Goal: Task Accomplishment & Management: Use online tool/utility

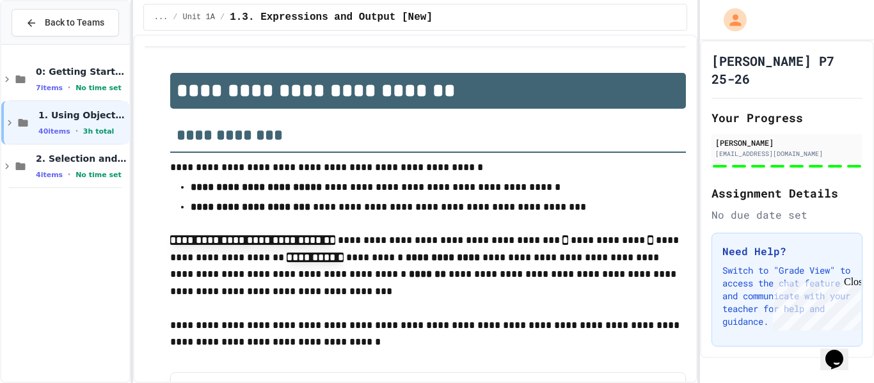
click at [72, 174] on div "4 items • No time set" at bounding box center [81, 174] width 91 height 10
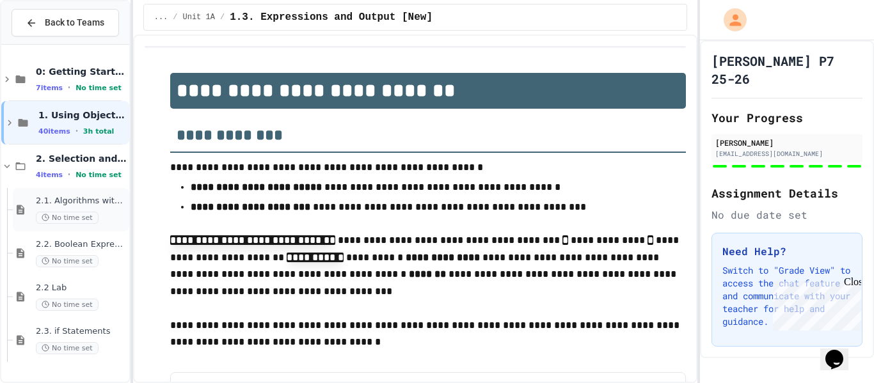
click at [66, 210] on div "2.1. Algorithms with Selection and Repetition No time set" at bounding box center [81, 210] width 91 height 28
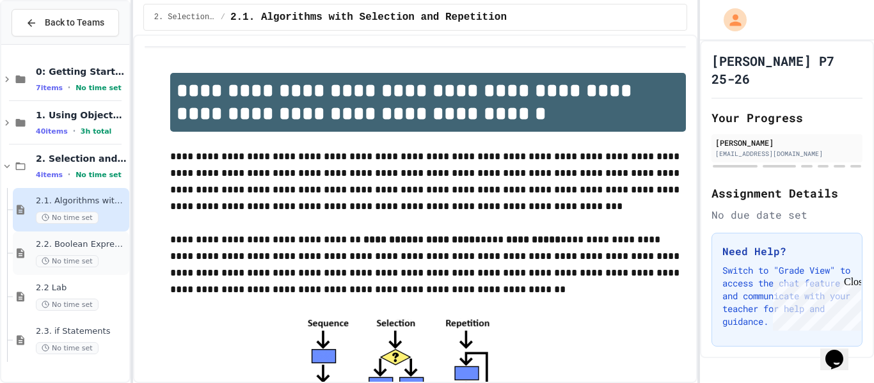
click at [74, 262] on span "No time set" at bounding box center [67, 261] width 63 height 12
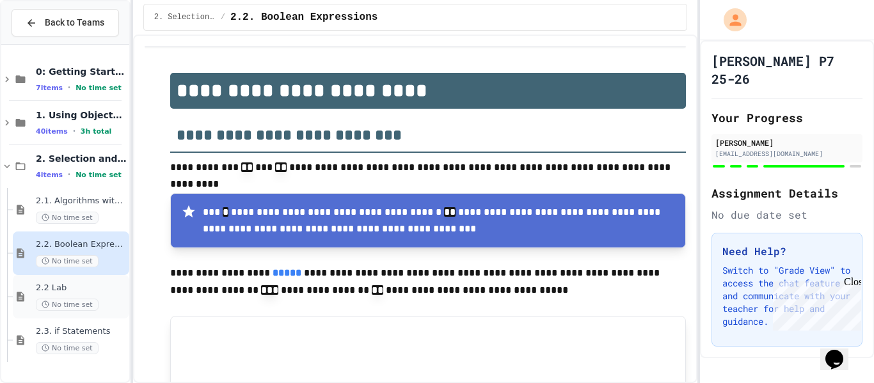
click at [71, 288] on span "2.2 Lab" at bounding box center [81, 288] width 91 height 11
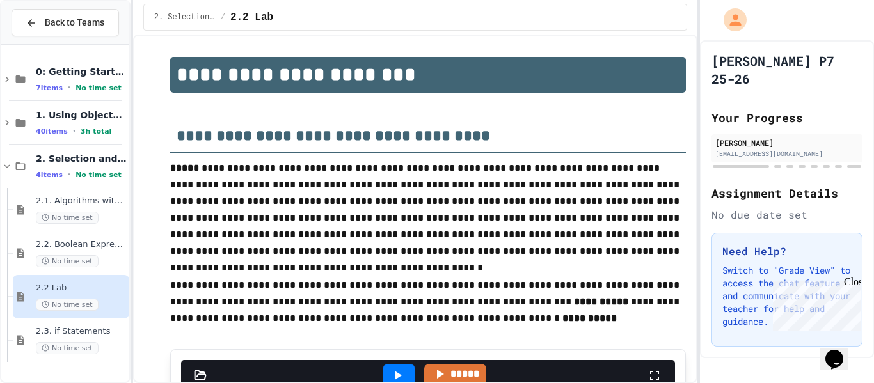
scroll to position [17, 0]
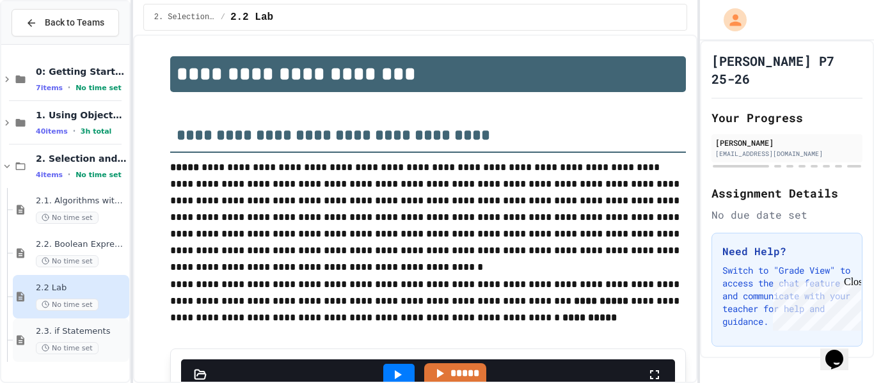
click at [116, 332] on span "2.3. if Statements" at bounding box center [81, 331] width 91 height 11
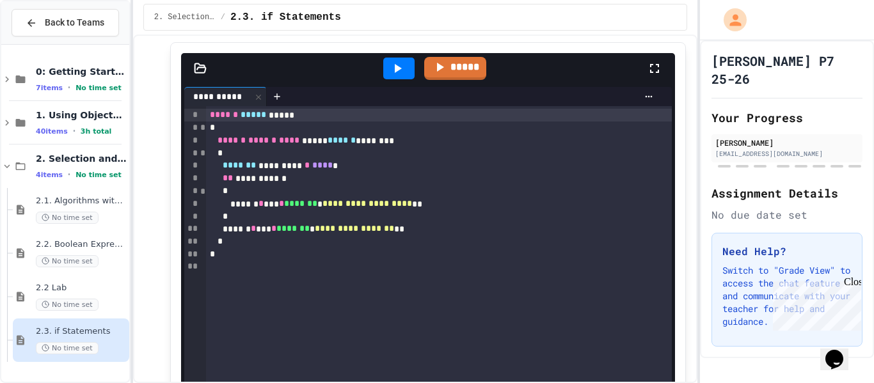
scroll to position [1120, 0]
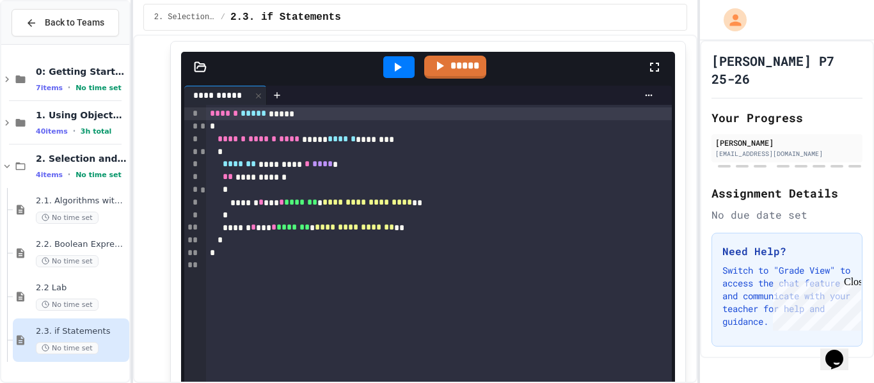
click at [401, 75] on icon at bounding box center [396, 66] width 15 height 15
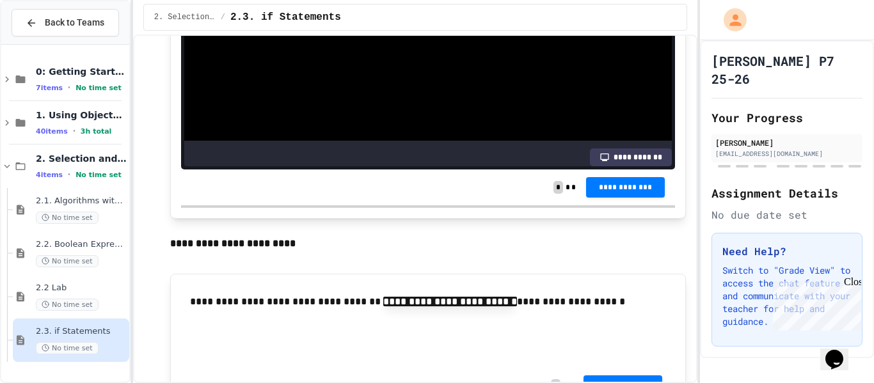
scroll to position [1520, 0]
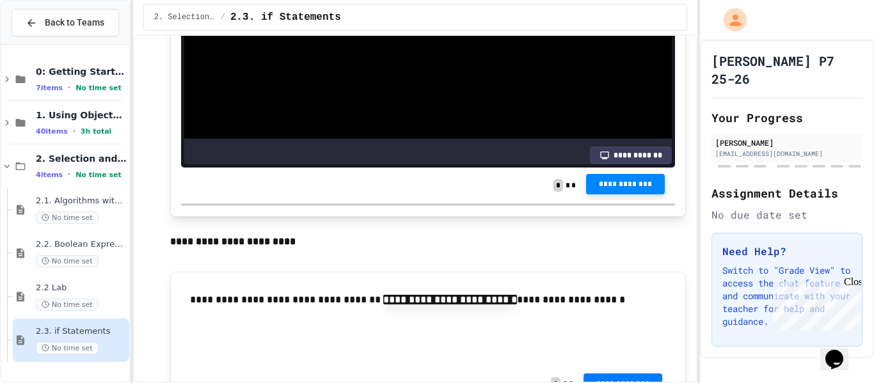
click at [652, 189] on span "**********" at bounding box center [625, 184] width 58 height 10
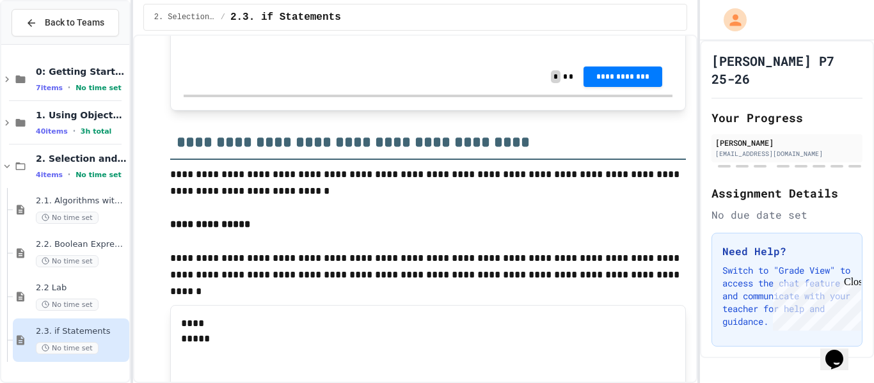
scroll to position [1828, 0]
click at [260, 41] on input "text" at bounding box center [245, 32] width 102 height 17
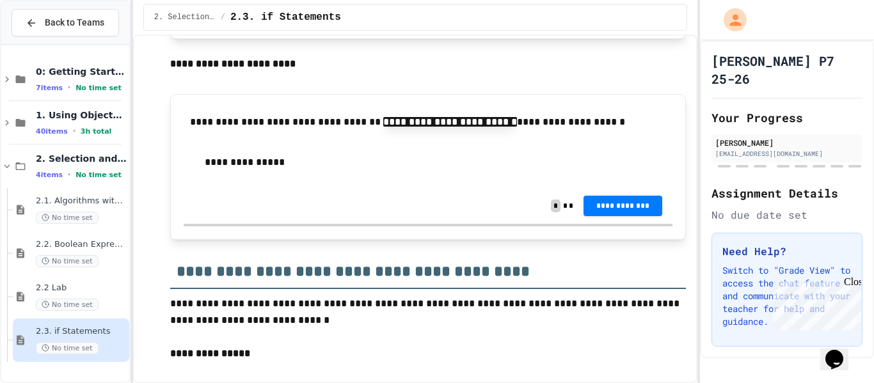
scroll to position [1716, 0]
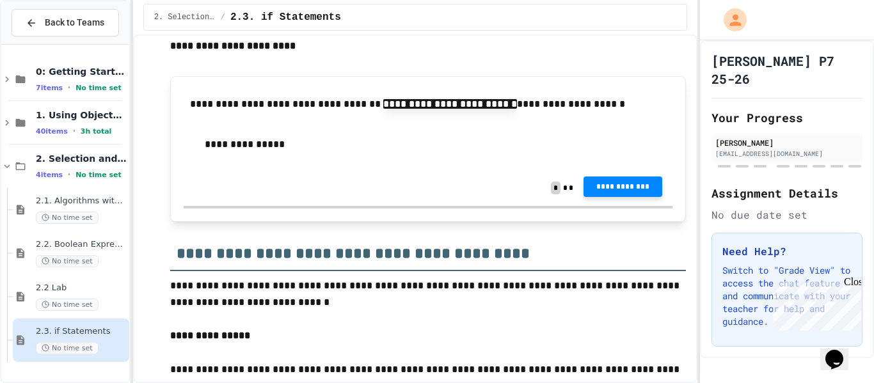
type input "**********"
click at [613, 192] on span "**********" at bounding box center [622, 187] width 58 height 10
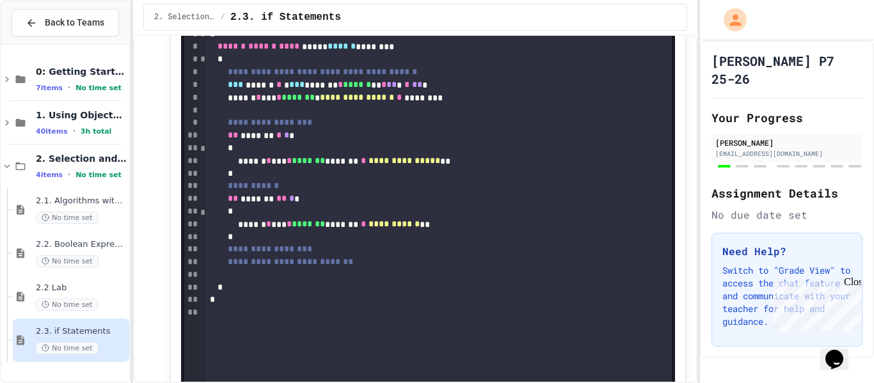
scroll to position [2172, 0]
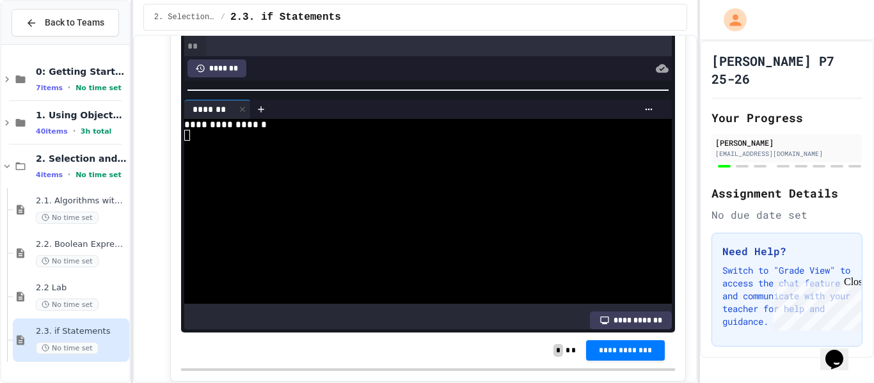
scroll to position [110, 0]
click at [506, 29] on div at bounding box center [439, 22] width 466 height 13
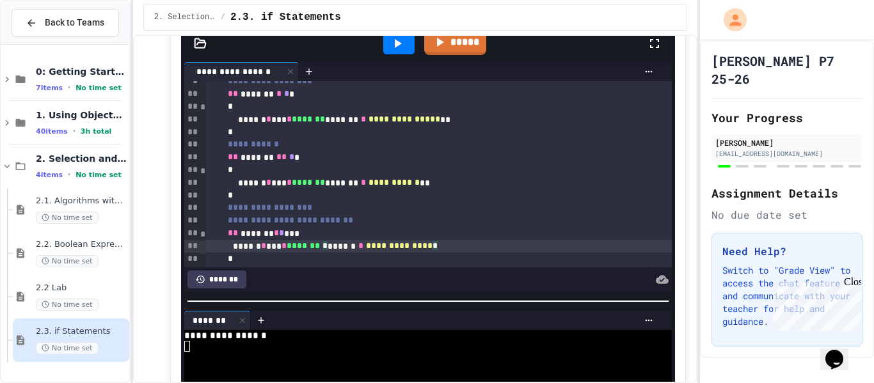
scroll to position [2112, 0]
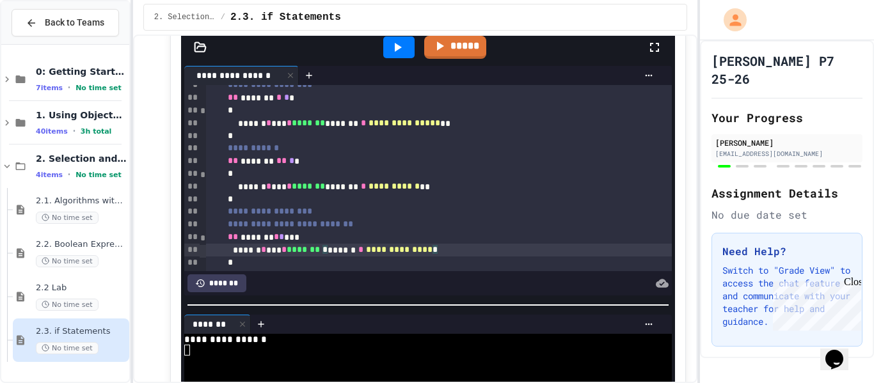
click at [397, 52] on icon at bounding box center [398, 47] width 7 height 9
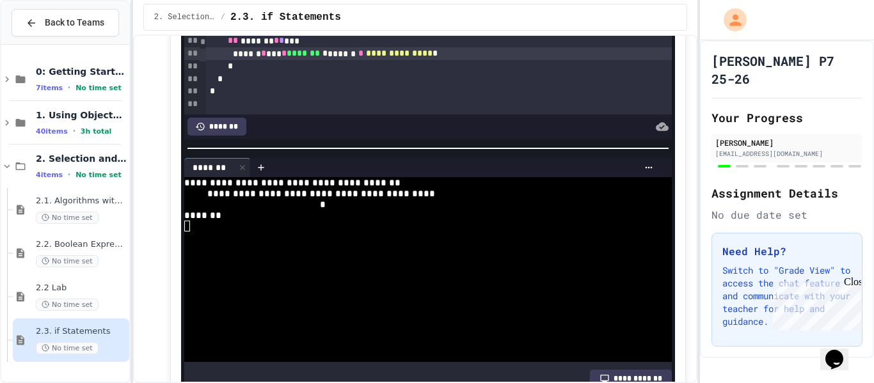
scroll to position [2268, 0]
click at [485, 61] on div "**********" at bounding box center [439, 54] width 466 height 13
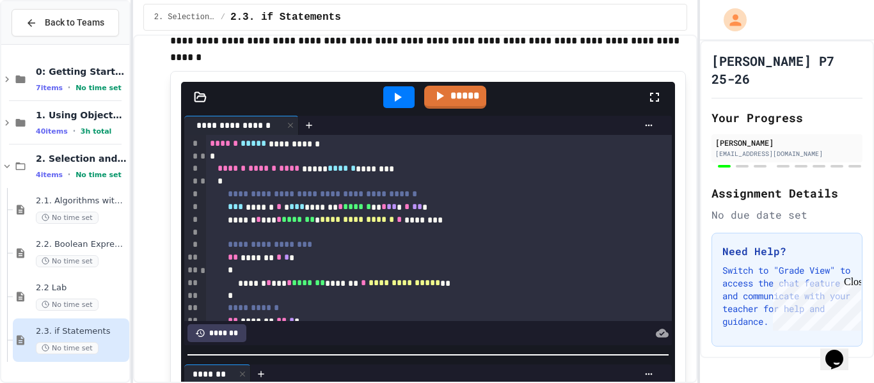
scroll to position [2059, 0]
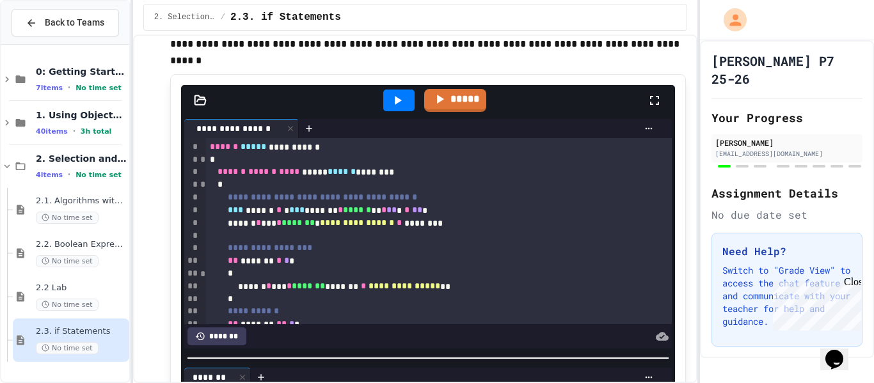
click at [400, 105] on icon at bounding box center [398, 100] width 7 height 9
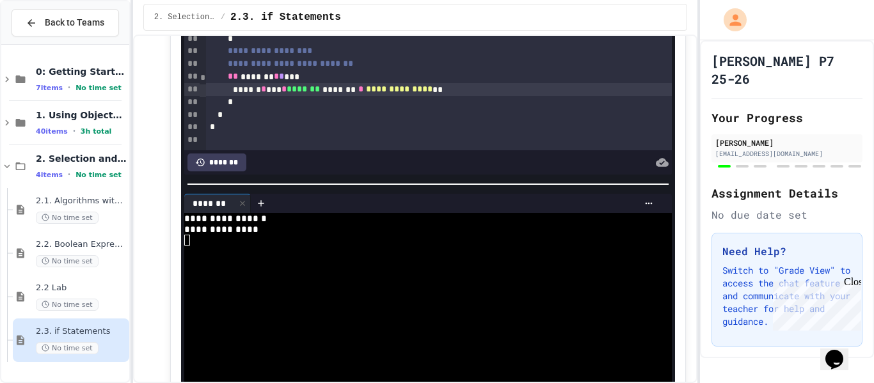
scroll to position [2216, 0]
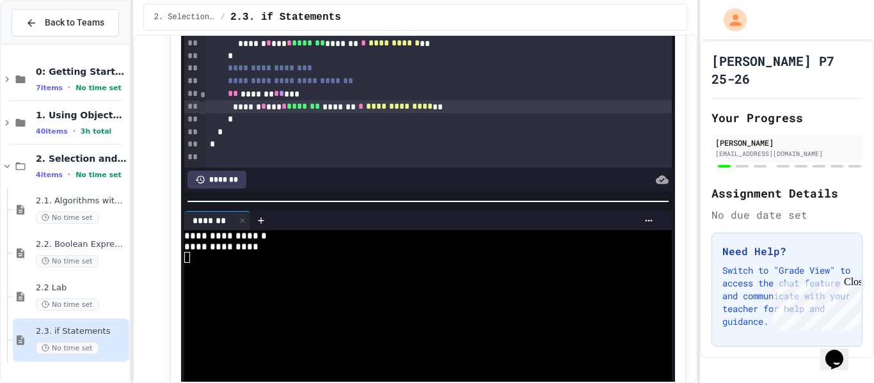
click at [411, 111] on span "**********" at bounding box center [399, 106] width 67 height 9
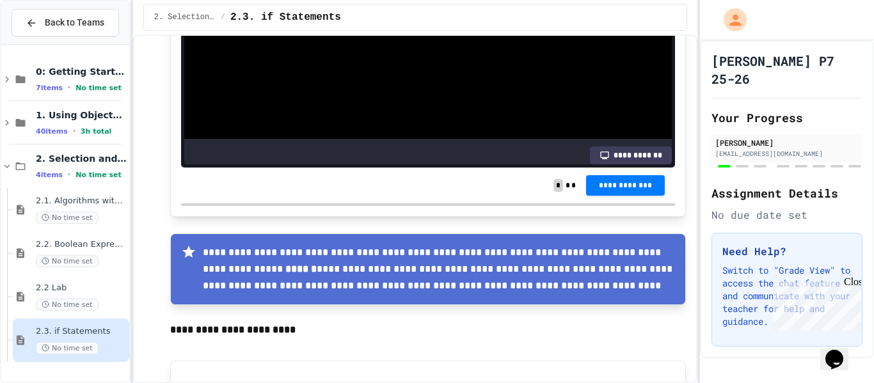
scroll to position [2495, 0]
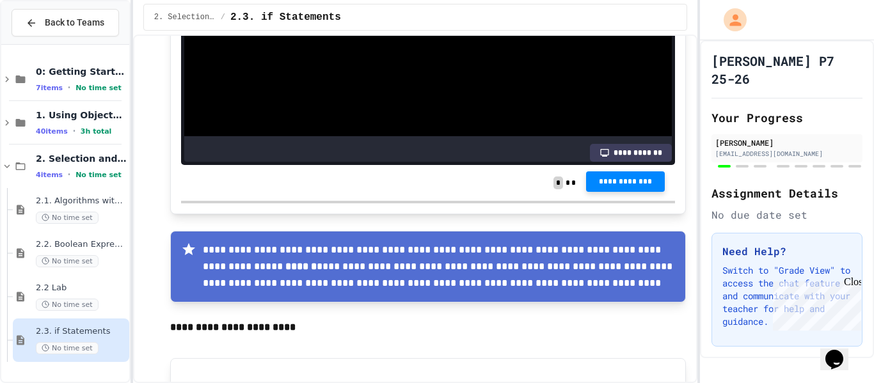
click at [603, 187] on span "**********" at bounding box center [625, 182] width 58 height 10
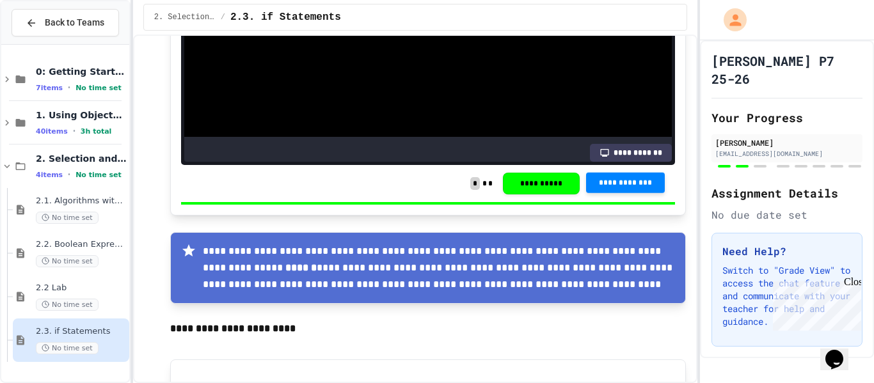
scroll to position [2494, 0]
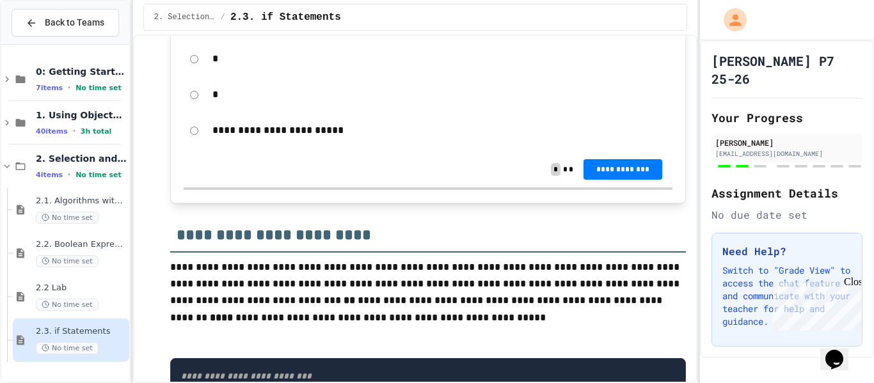
scroll to position [3134, 0]
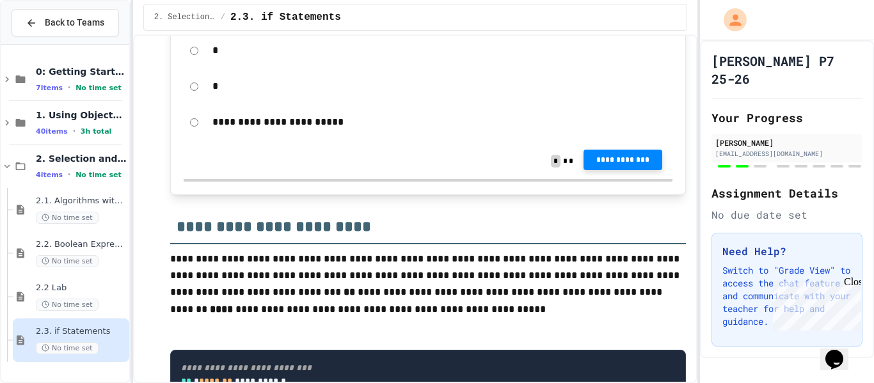
click at [608, 165] on span "**********" at bounding box center [622, 160] width 58 height 10
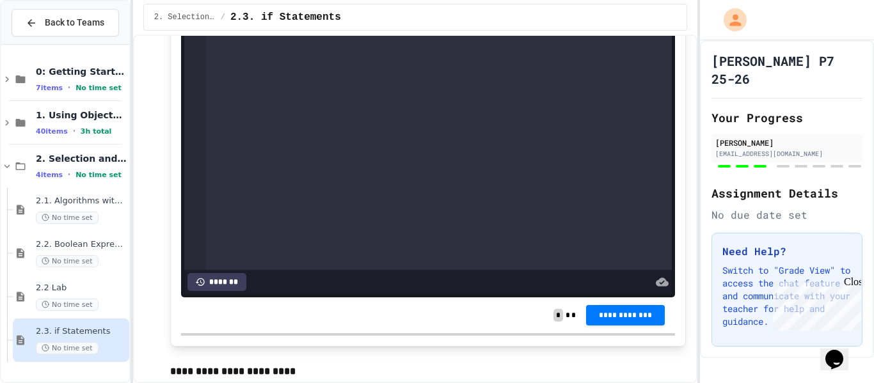
scroll to position [4390, 0]
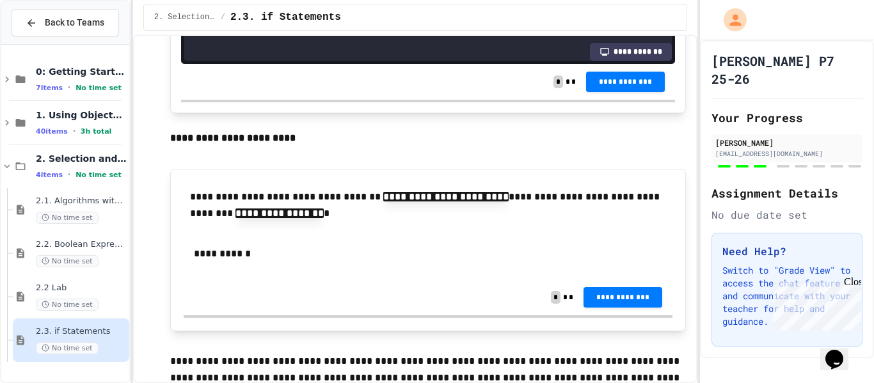
scroll to position [4642, 0]
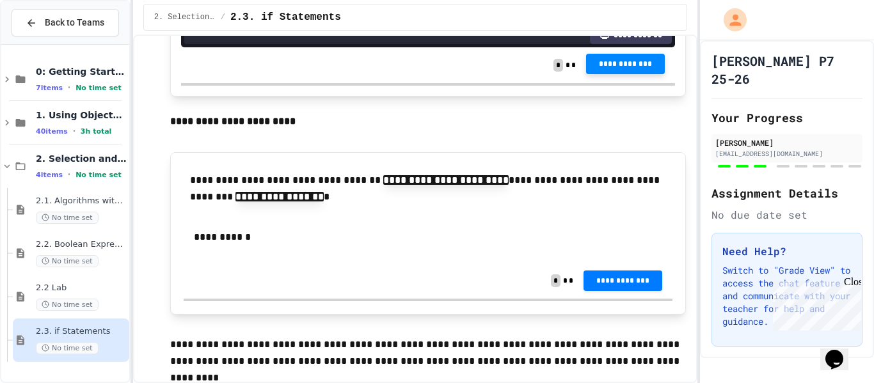
click at [614, 69] on span "**********" at bounding box center [625, 64] width 58 height 10
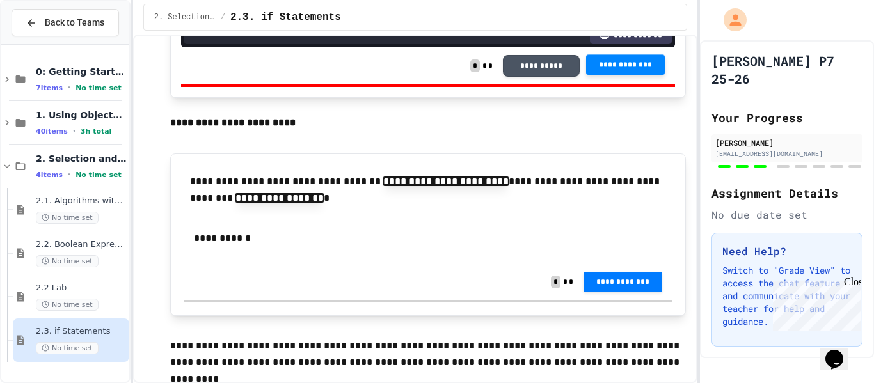
scroll to position [4642, 0]
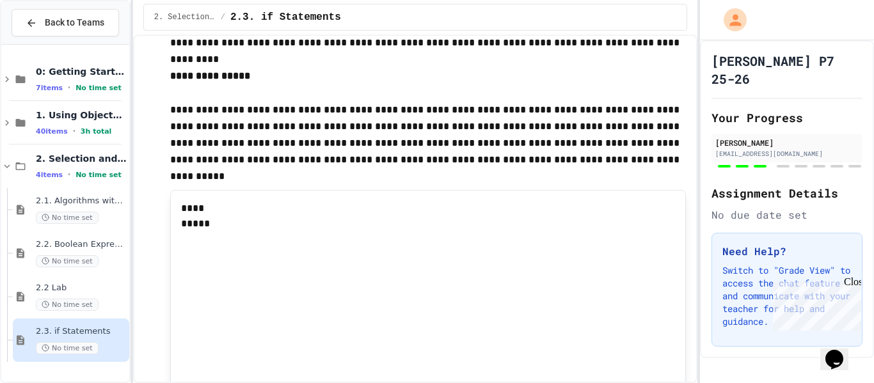
scroll to position [4963, 0]
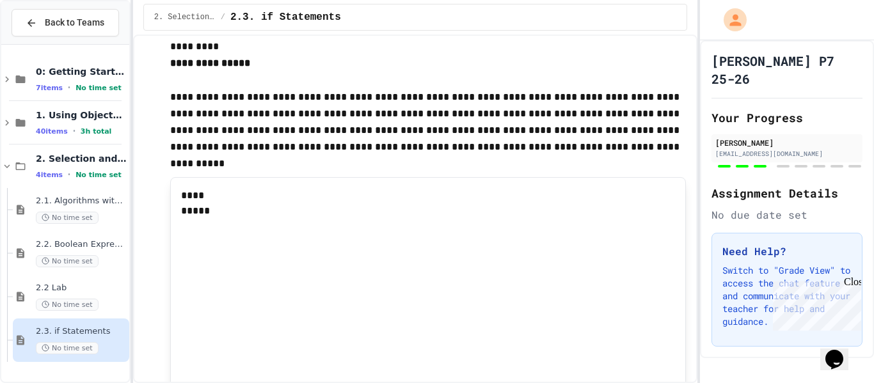
scroll to position [5033, 0]
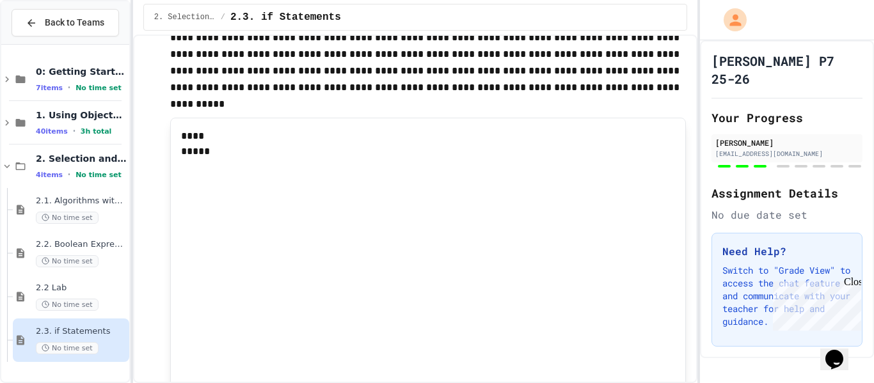
type input "**********"
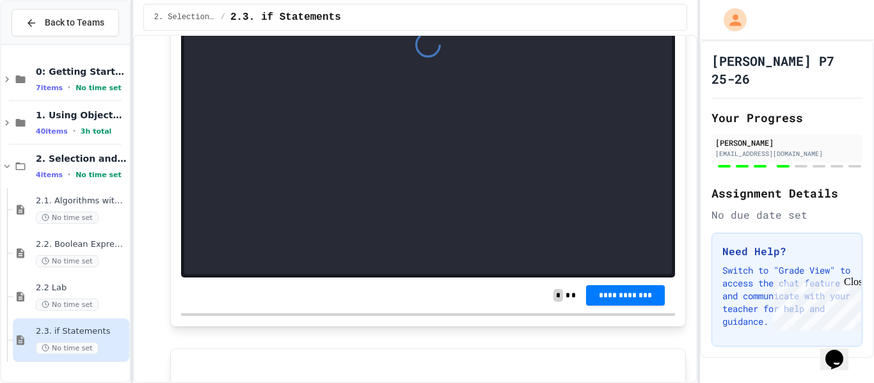
scroll to position [5386, 0]
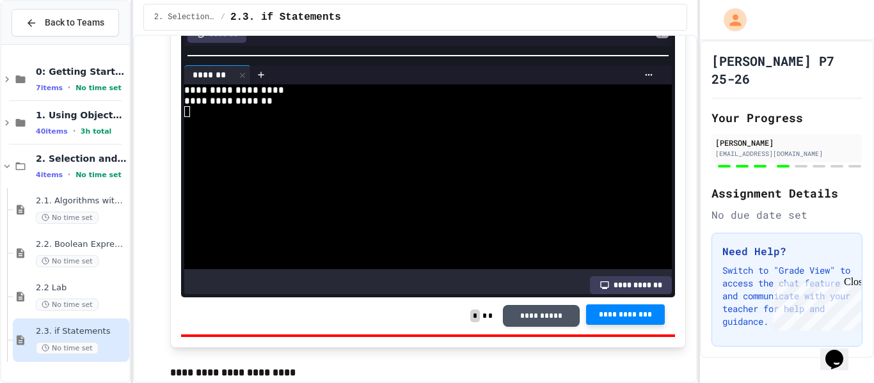
scroll to position [5184, 0]
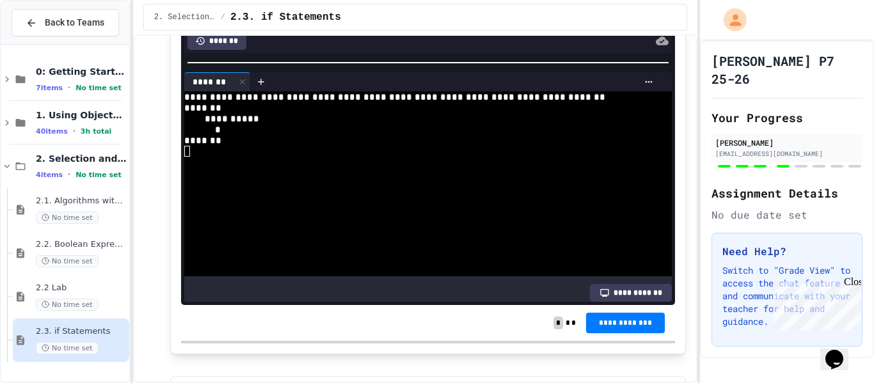
scroll to position [5325, 0]
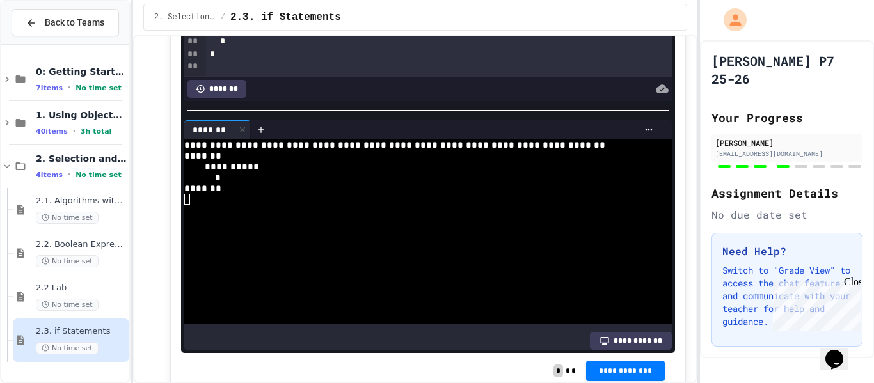
click at [317, 10] on div "*" at bounding box center [439, 3] width 466 height 13
drag, startPoint x: 291, startPoint y: 210, endPoint x: 239, endPoint y: 210, distance: 51.8
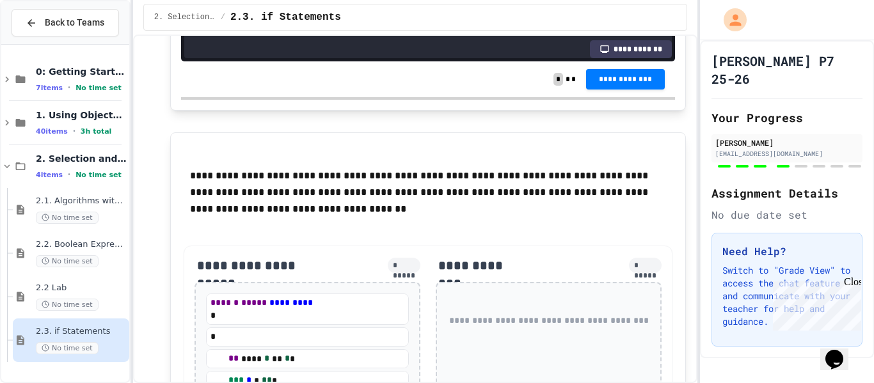
scroll to position [5658, 0]
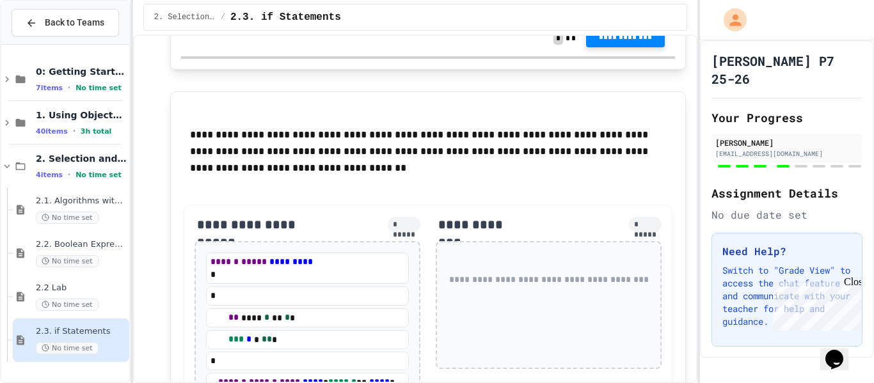
click at [602, 42] on span "**********" at bounding box center [625, 37] width 58 height 10
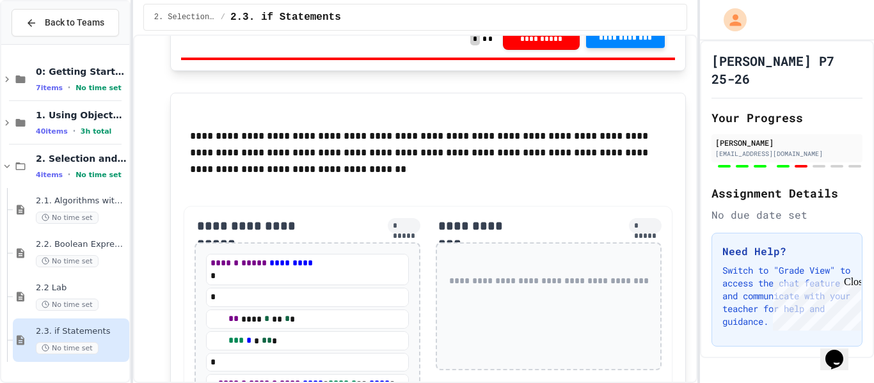
scroll to position [5657, 0]
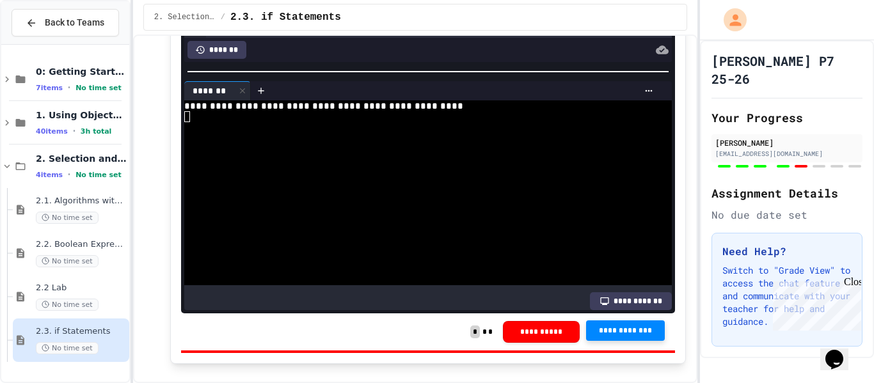
scroll to position [5362, 0]
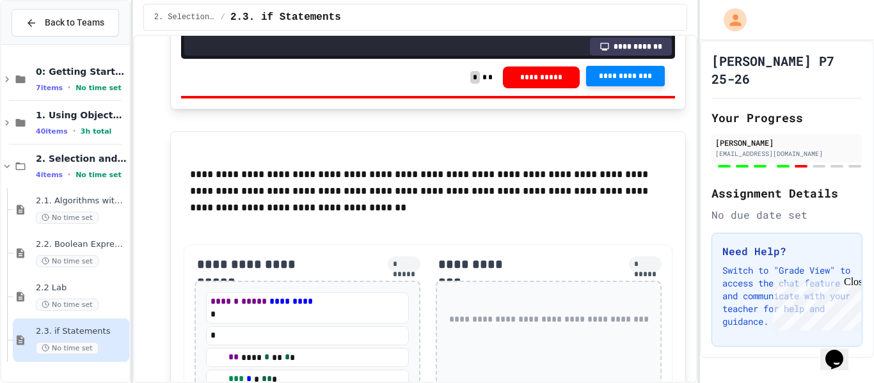
scroll to position [5624, 0]
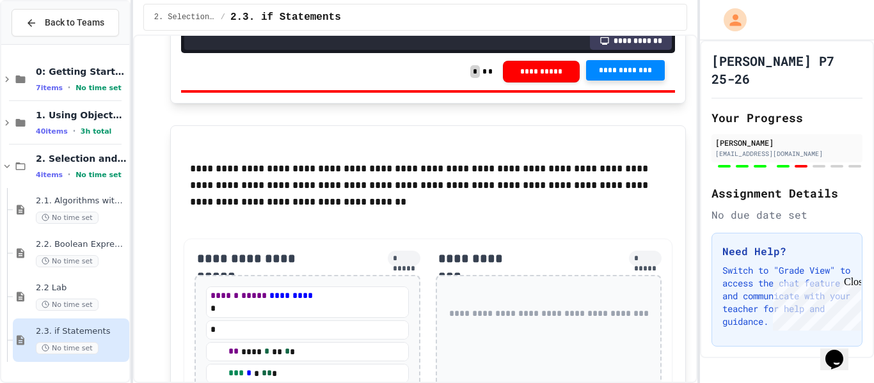
click at [621, 75] on span "**********" at bounding box center [625, 70] width 58 height 10
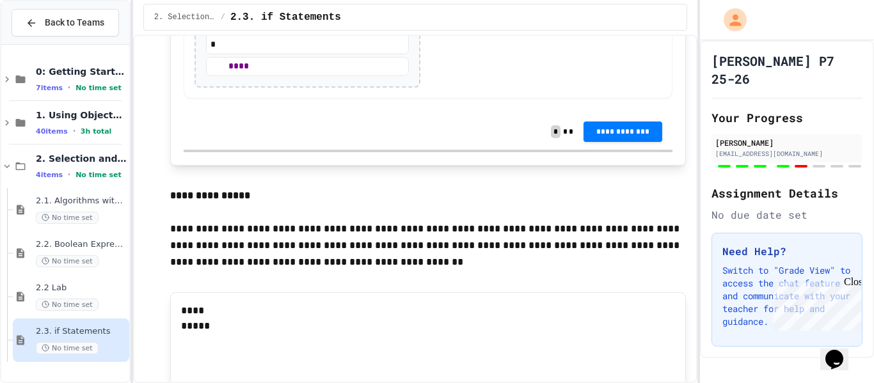
scroll to position [6101, 0]
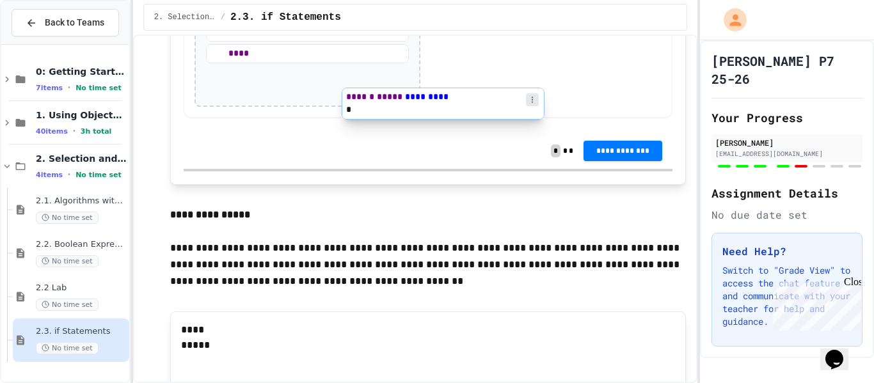
drag, startPoint x: 375, startPoint y: 90, endPoint x: 514, endPoint y: 114, distance: 141.0
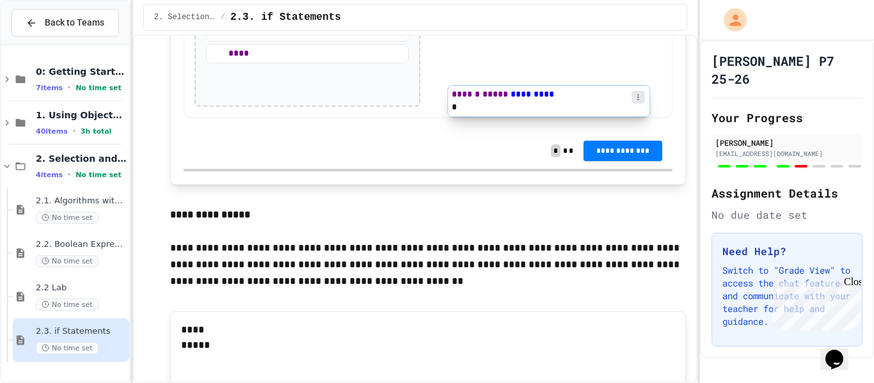
scroll to position [6080, 0]
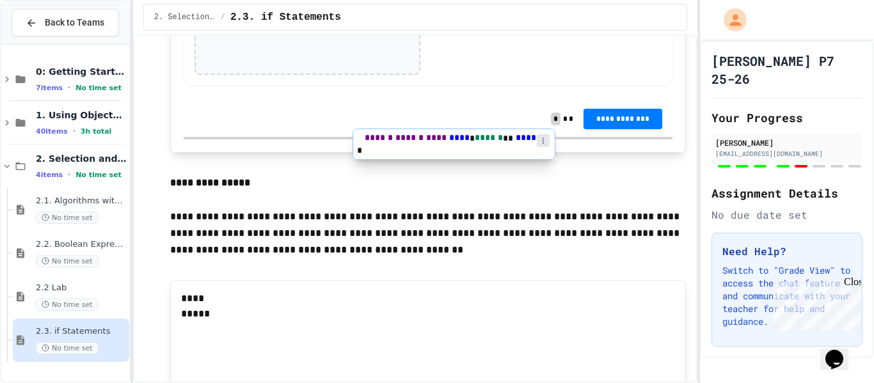
drag, startPoint x: 363, startPoint y: 182, endPoint x: 515, endPoint y: 138, distance: 159.1
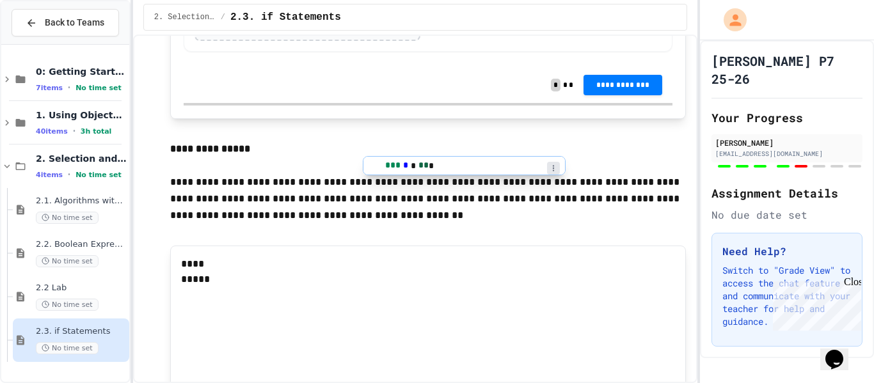
drag, startPoint x: 360, startPoint y: 137, endPoint x: 522, endPoint y: 168, distance: 165.2
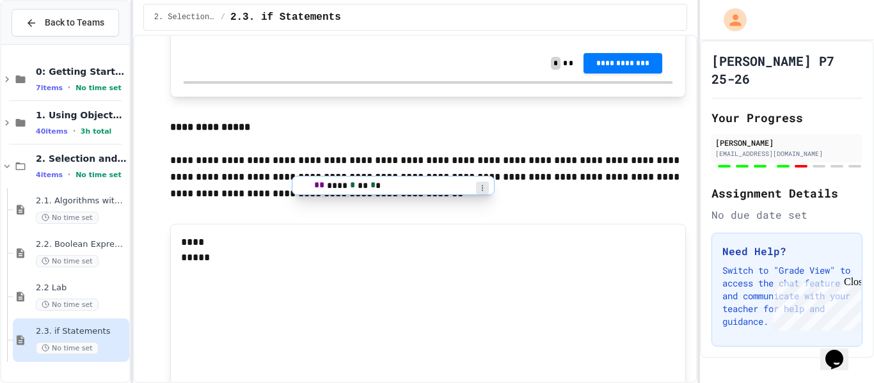
scroll to position [6079, 0]
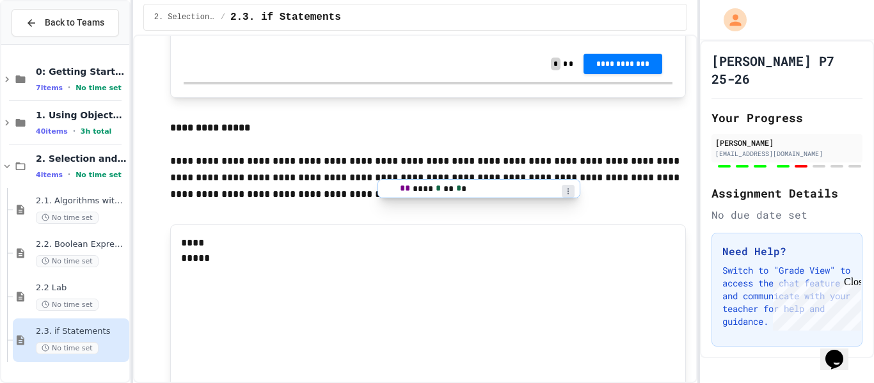
drag, startPoint x: 314, startPoint y: 116, endPoint x: 489, endPoint y: 193, distance: 191.0
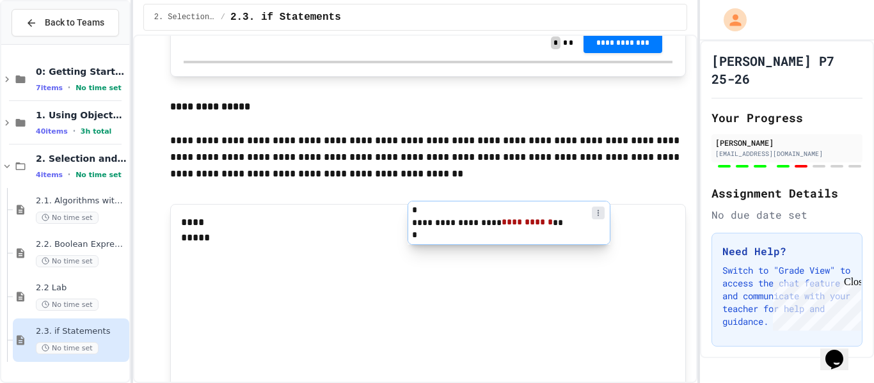
drag, startPoint x: 290, startPoint y: 152, endPoint x: 493, endPoint y: 228, distance: 216.5
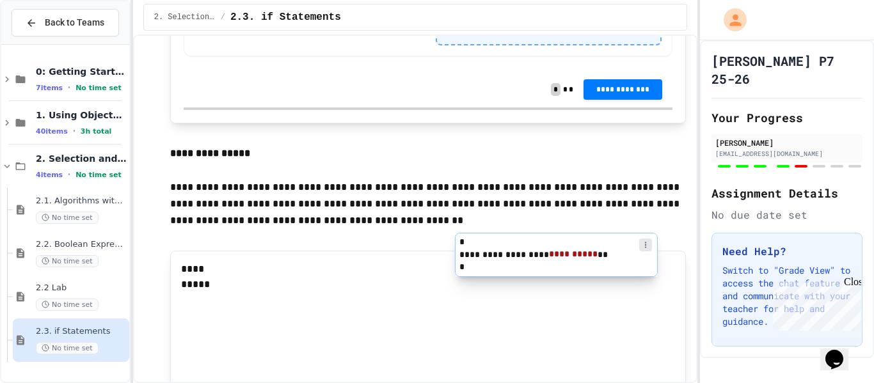
drag, startPoint x: 298, startPoint y: 158, endPoint x: 549, endPoint y: 267, distance: 273.8
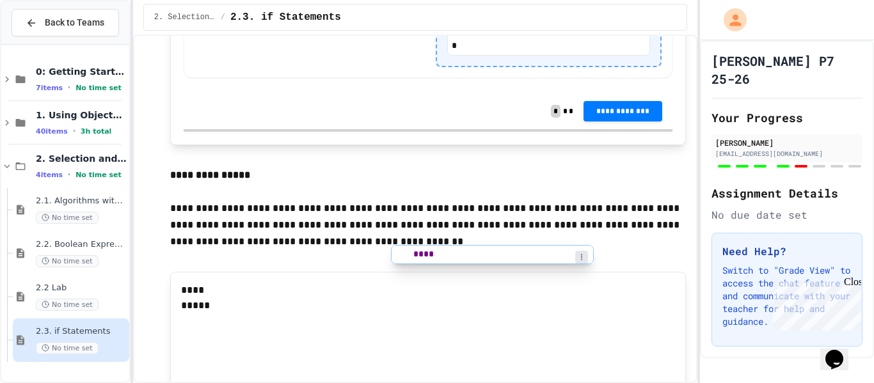
drag, startPoint x: 333, startPoint y: 142, endPoint x: 521, endPoint y: 265, distance: 224.9
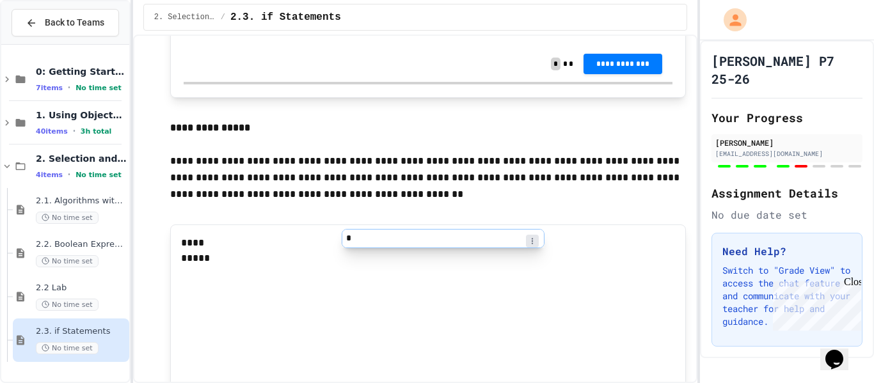
scroll to position [6125, 0]
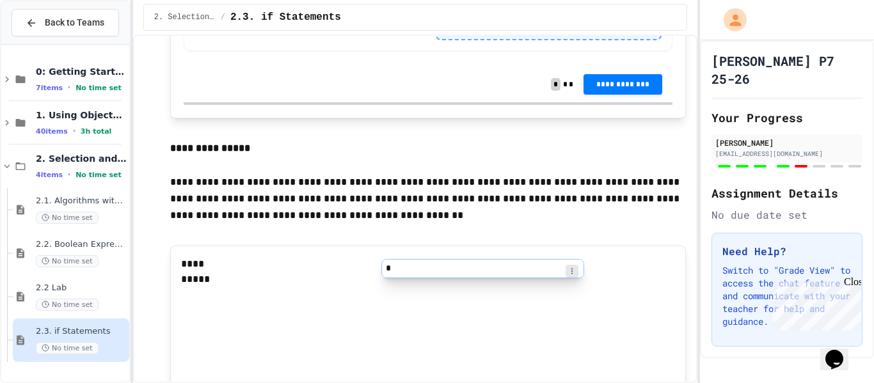
drag, startPoint x: 308, startPoint y: 45, endPoint x: 483, endPoint y: 273, distance: 288.2
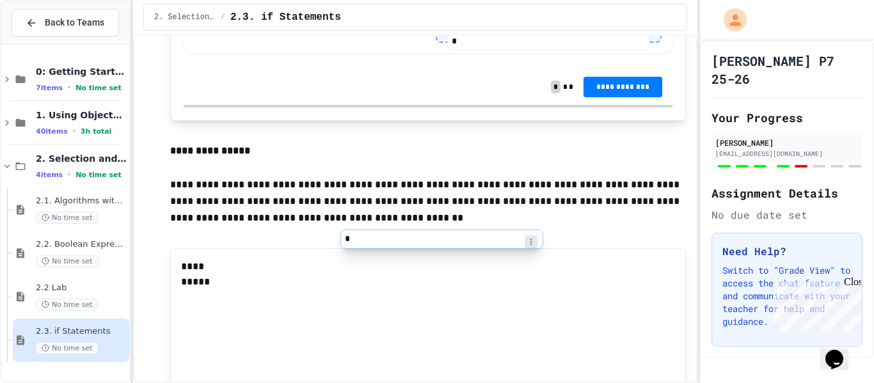
scroll to position [6124, 0]
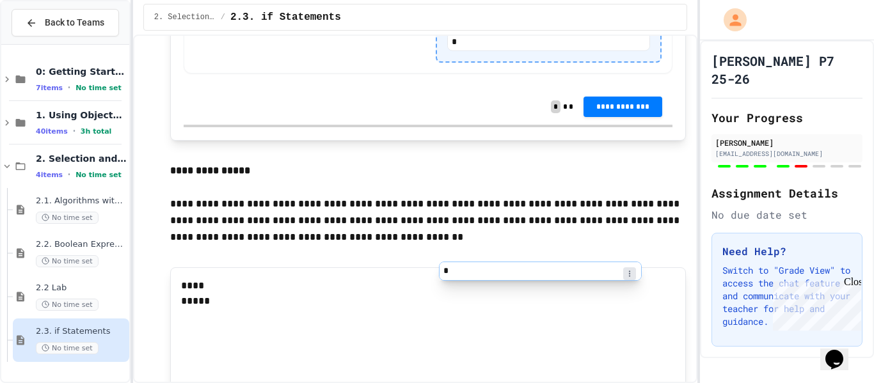
drag, startPoint x: 272, startPoint y: 52, endPoint x: 514, endPoint y: 298, distance: 345.0
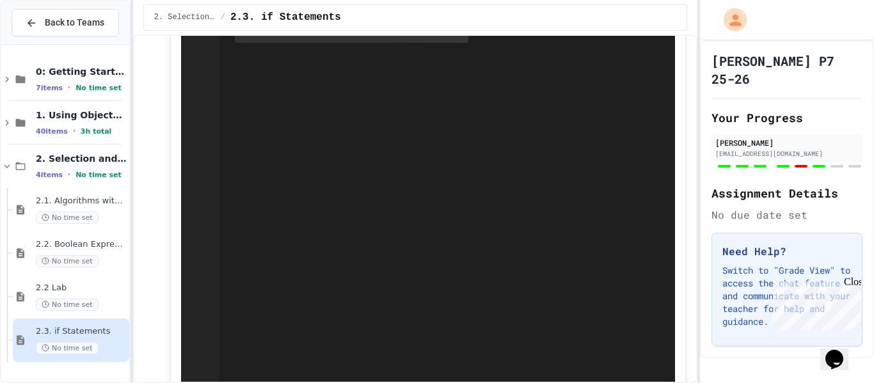
scroll to position [6502, 0]
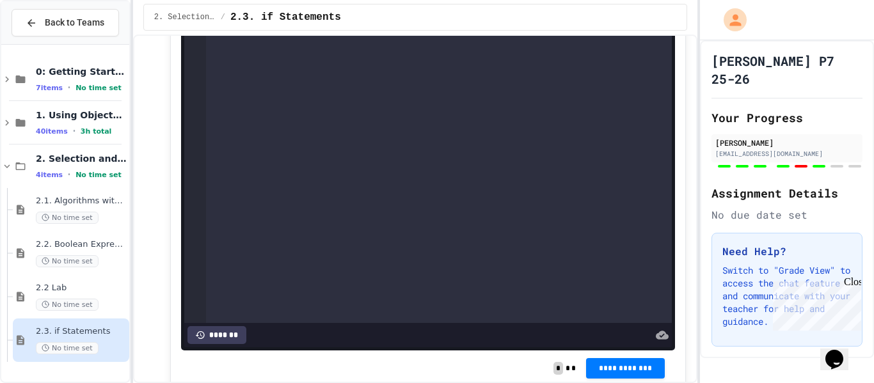
scroll to position [6574, 0]
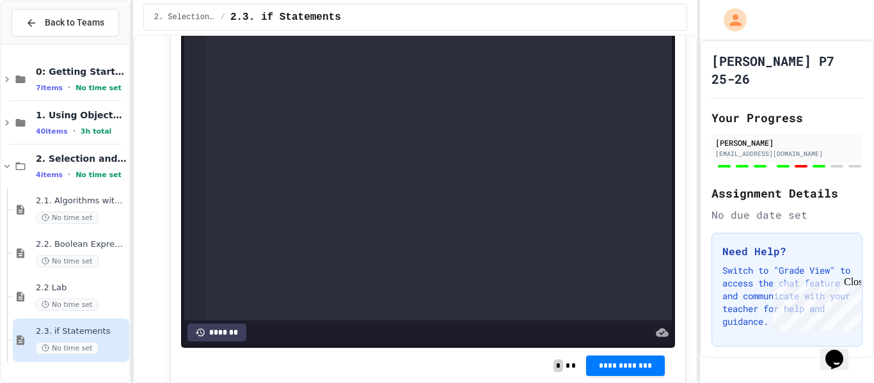
click at [237, 15] on div "****" at bounding box center [439, 8] width 466 height 13
click at [288, 27] on div "*" at bounding box center [439, 21] width 466 height 13
click at [293, 40] on div at bounding box center [439, 33] width 466 height 13
click at [373, 40] on div "**********" at bounding box center [439, 33] width 466 height 13
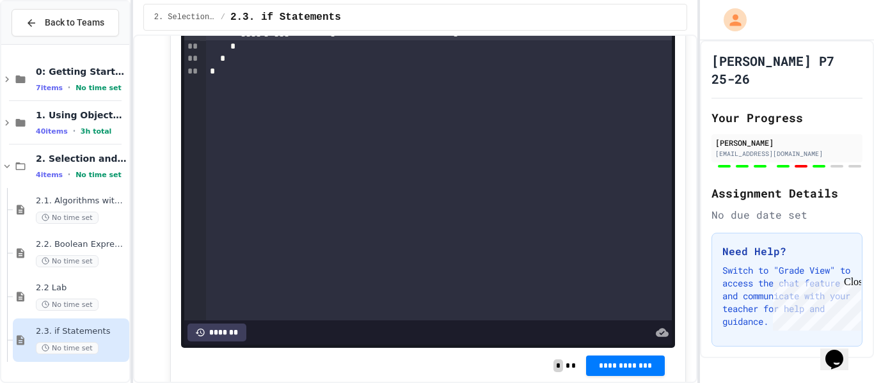
click at [453, 38] on span "**********" at bounding box center [394, 33] width 118 height 9
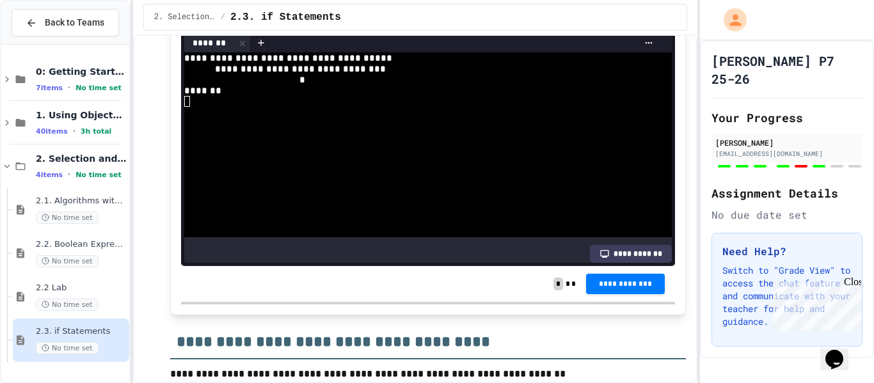
scroll to position [6655, 0]
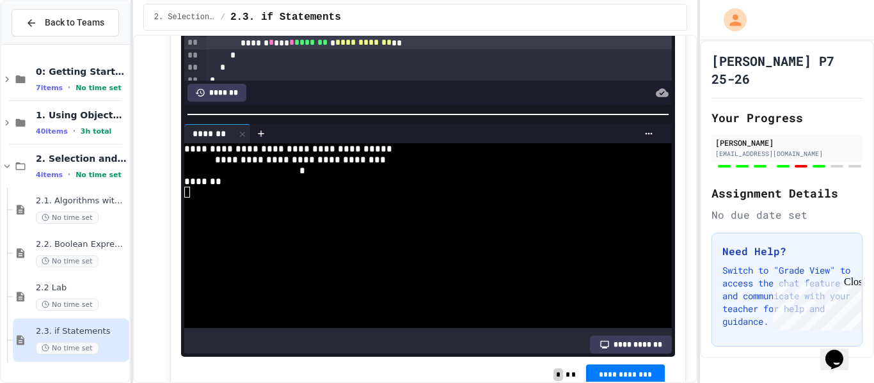
scroll to position [6564, 0]
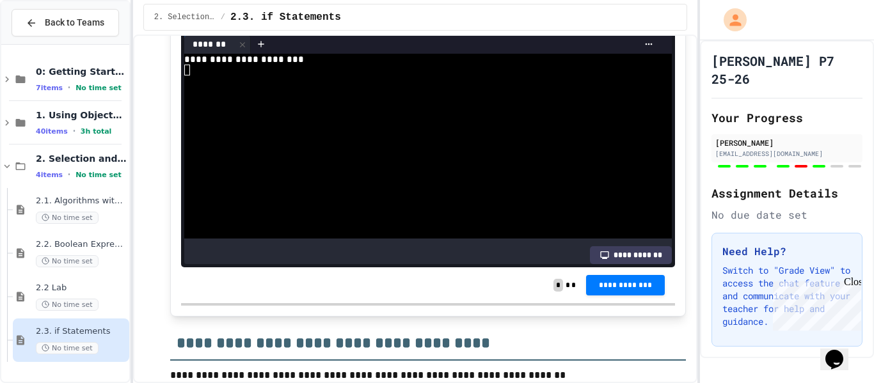
scroll to position [6652, 0]
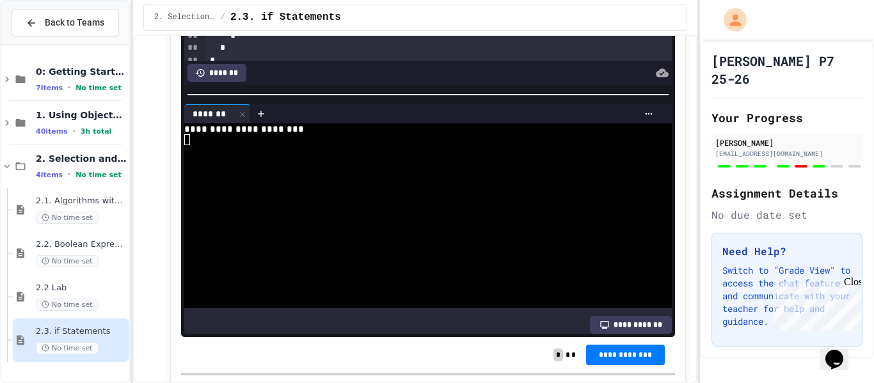
scroll to position [6561, 0]
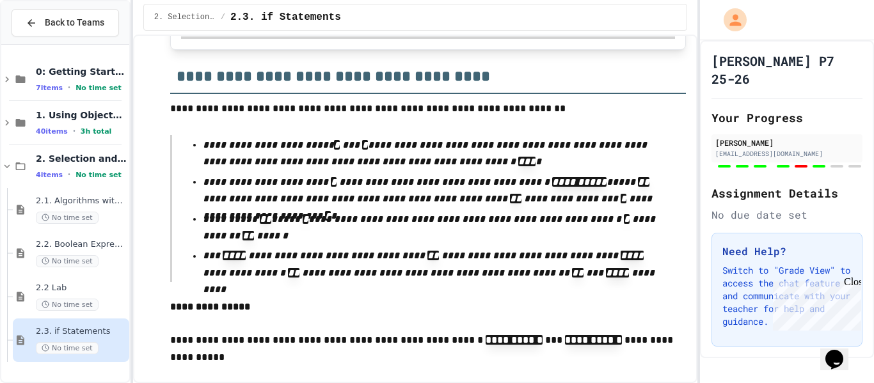
scroll to position [6928, 0]
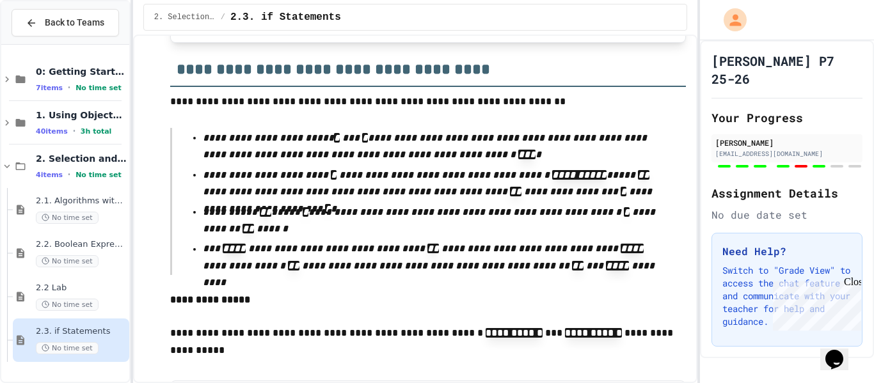
click at [616, 20] on button "**********" at bounding box center [625, 10] width 79 height 20
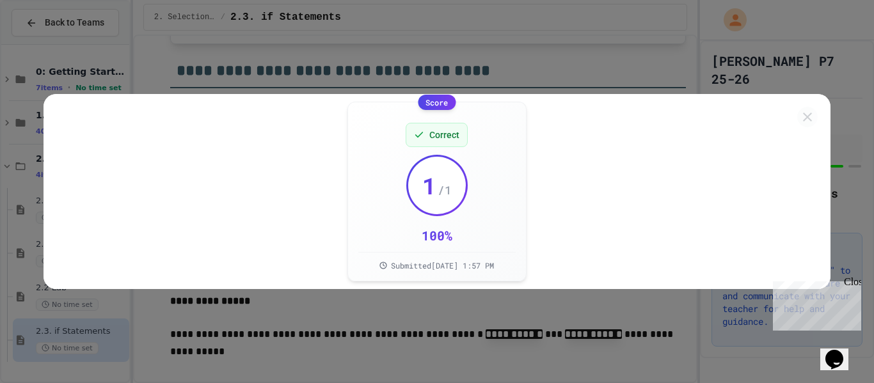
scroll to position [6927, 0]
click at [809, 116] on icon at bounding box center [806, 117] width 17 height 17
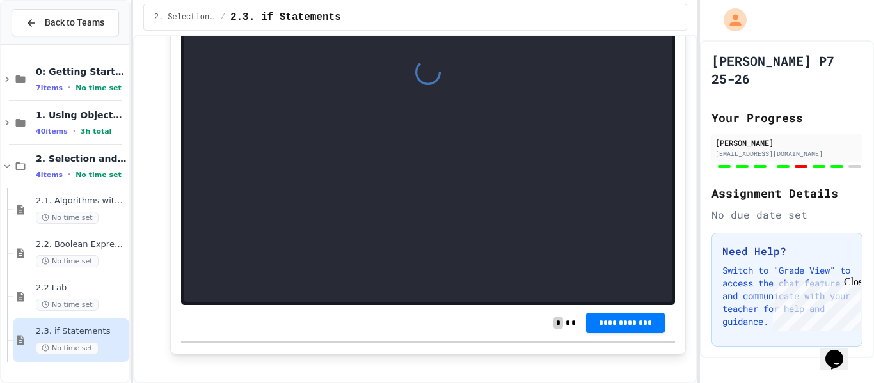
scroll to position [7532, 0]
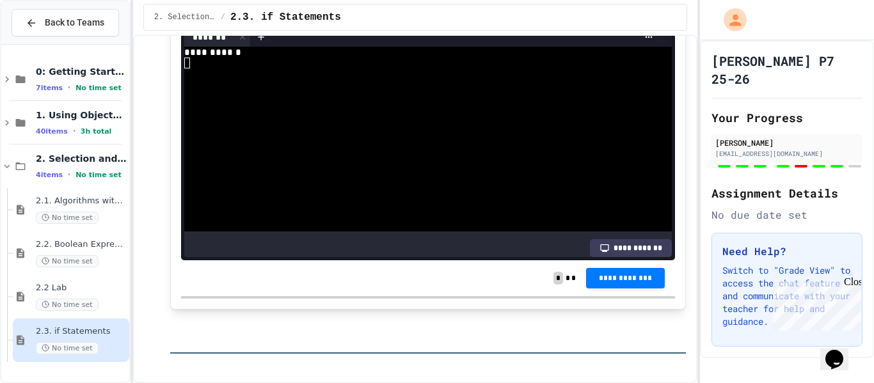
scroll to position [9, 0]
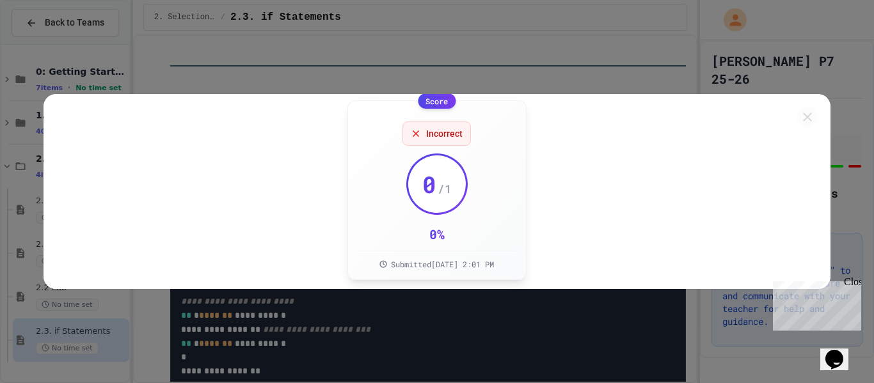
scroll to position [7862, 0]
click at [811, 117] on icon at bounding box center [806, 117] width 17 height 17
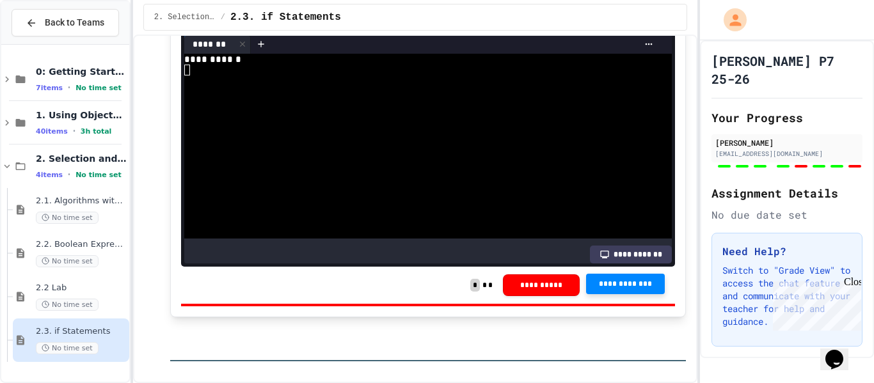
scroll to position [7563, 0]
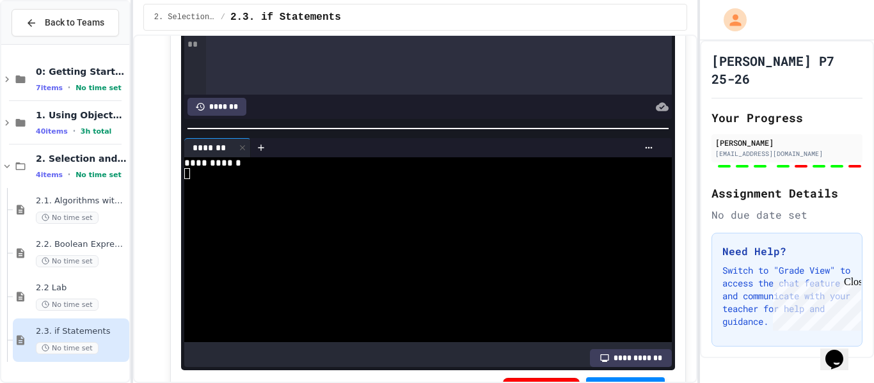
scroll to position [7465, 0]
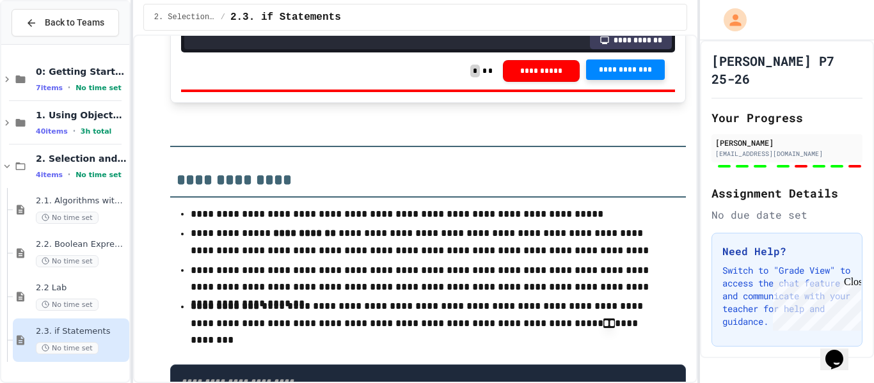
scroll to position [7795, 0]
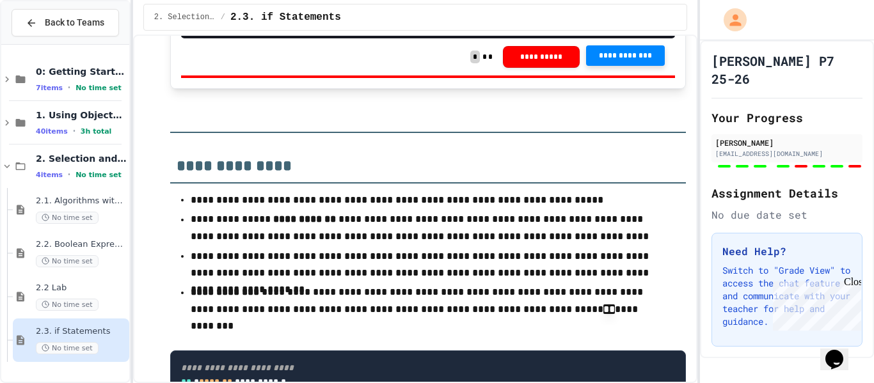
click at [598, 61] on span "**********" at bounding box center [625, 56] width 58 height 10
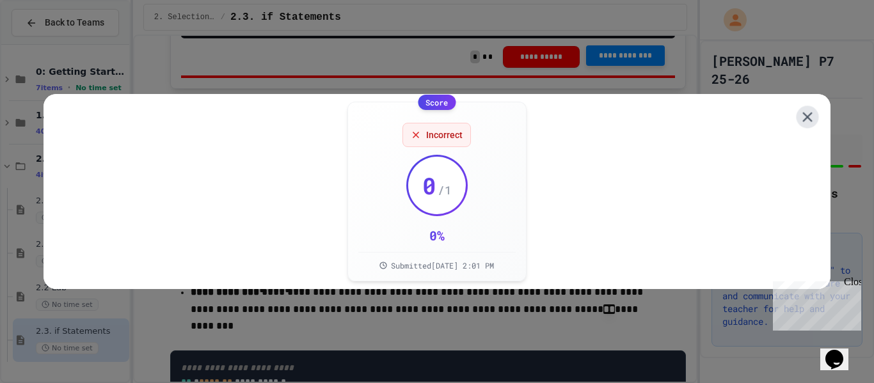
click at [805, 118] on icon at bounding box center [806, 117] width 17 height 17
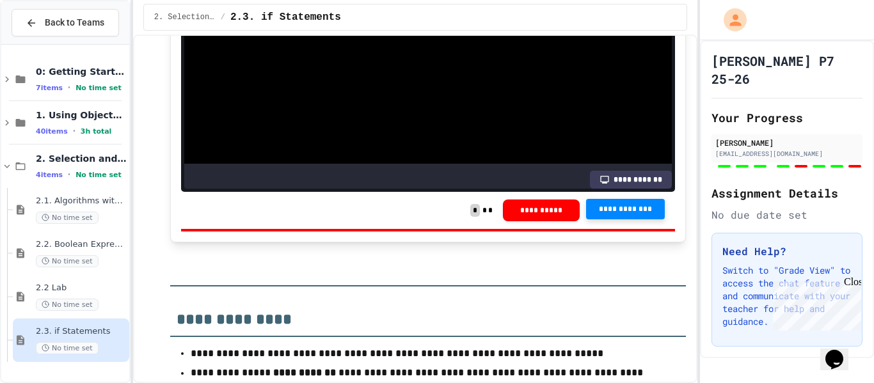
scroll to position [7452, 0]
